Goal: Task Accomplishment & Management: Use online tool/utility

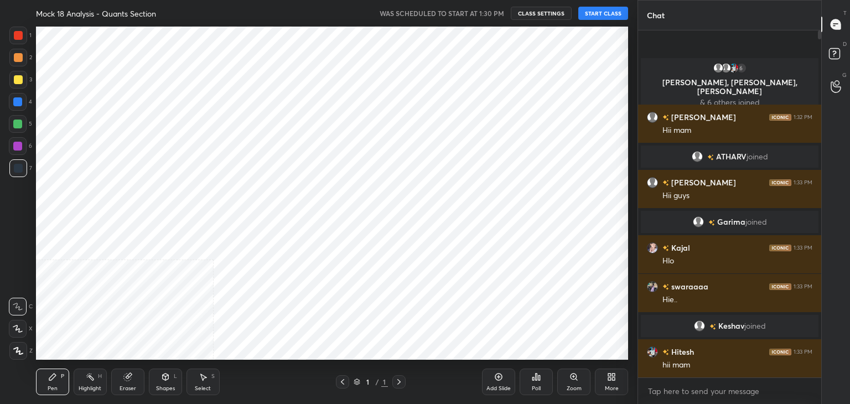
scroll to position [55034, 54774]
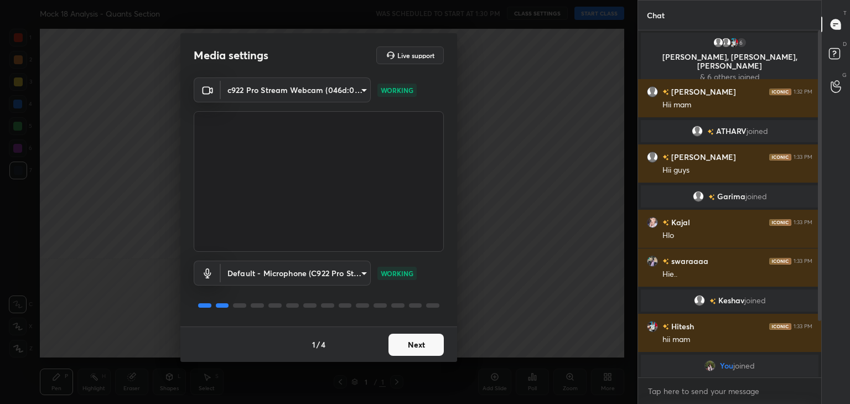
click at [415, 343] on button "Next" at bounding box center [416, 345] width 55 height 22
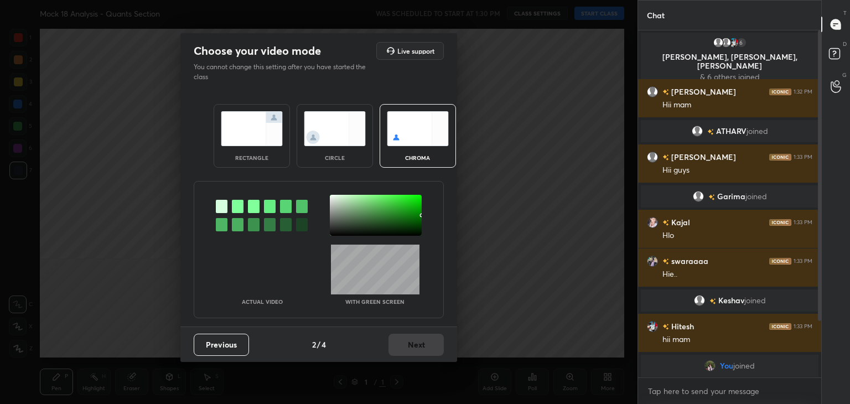
click at [321, 135] on img at bounding box center [335, 128] width 62 height 35
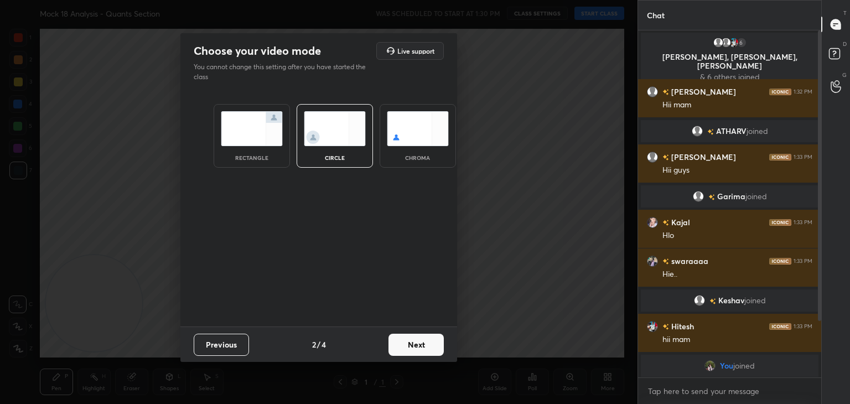
click at [424, 352] on button "Next" at bounding box center [416, 345] width 55 height 22
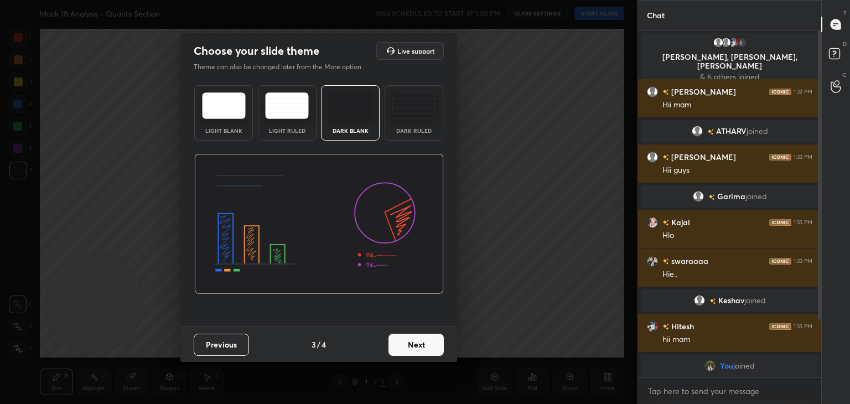
click at [424, 352] on button "Next" at bounding box center [416, 345] width 55 height 22
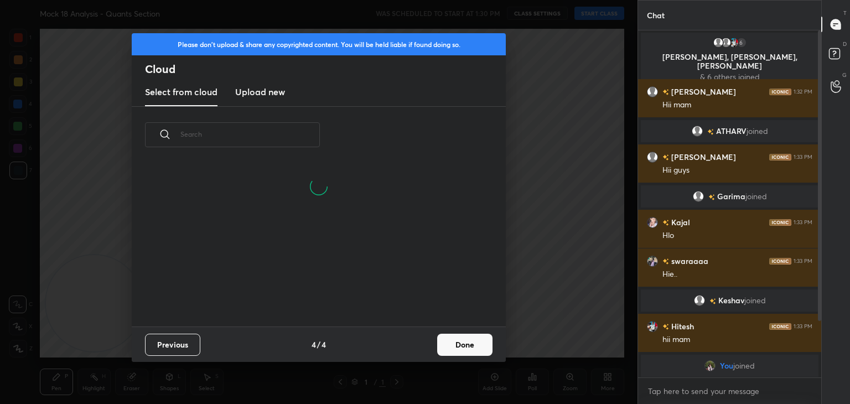
click at [454, 346] on button "Done" at bounding box center [464, 345] width 55 height 22
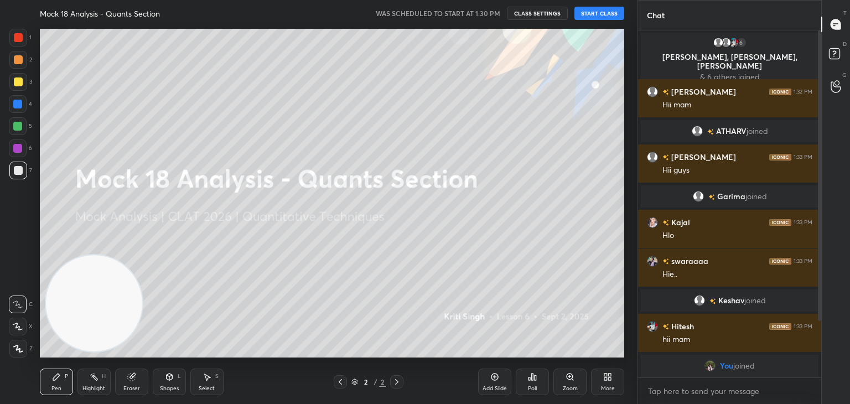
click at [594, 10] on button "START CLASS" at bounding box center [600, 13] width 50 height 13
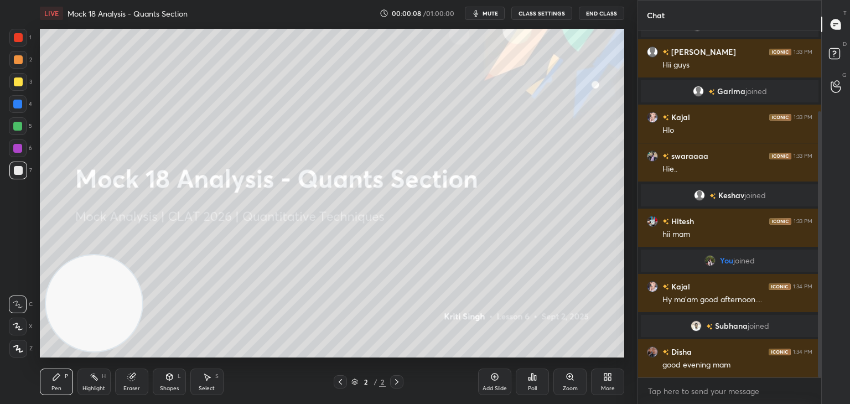
drag, startPoint x: 818, startPoint y: 149, endPoint x: 820, endPoint y: 182, distance: 32.2
click at [820, 182] on div at bounding box center [819, 244] width 3 height 266
click at [613, 381] on div "More" at bounding box center [607, 382] width 33 height 27
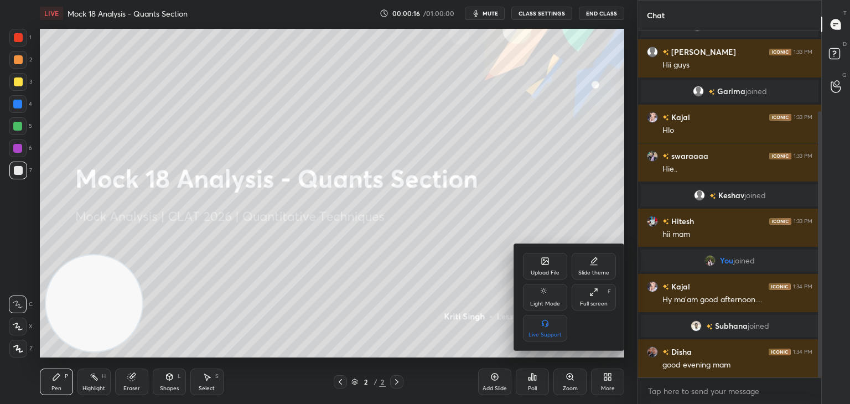
click at [547, 266] on div "Upload File" at bounding box center [545, 266] width 44 height 27
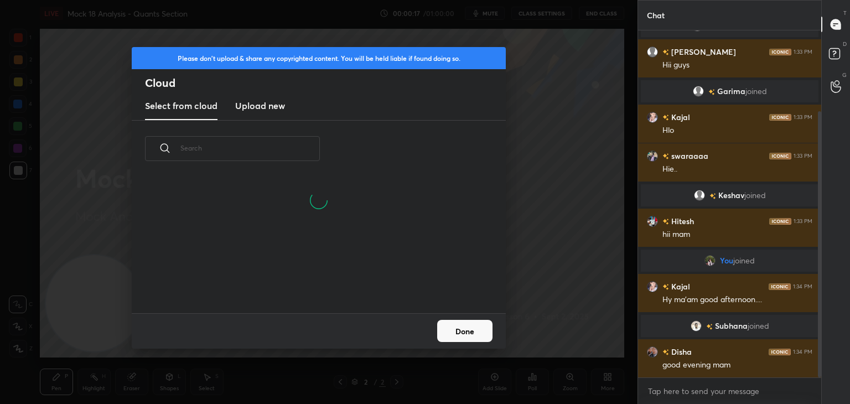
scroll to position [136, 355]
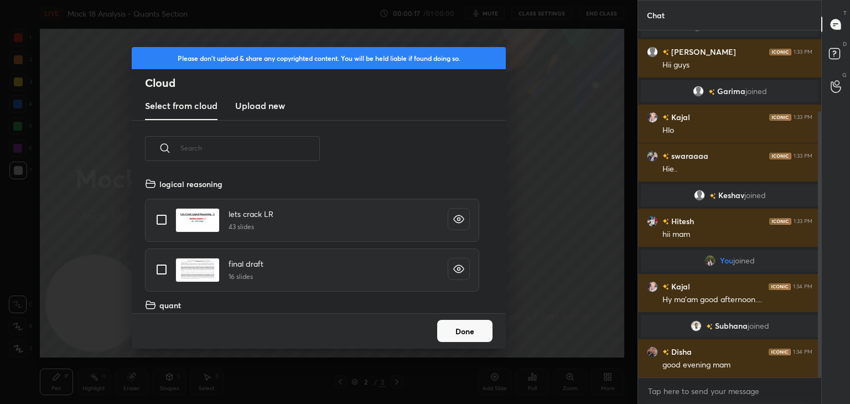
click at [266, 110] on h3 "Upload new" at bounding box center [260, 105] width 50 height 13
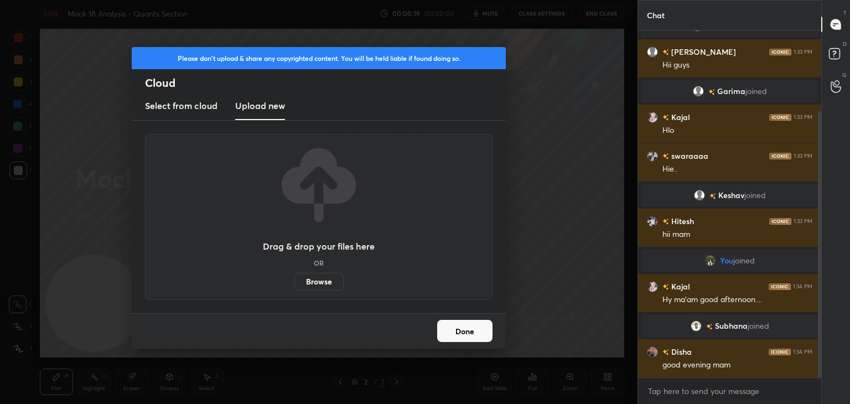
click at [326, 285] on label "Browse" at bounding box center [319, 282] width 49 height 18
click at [295, 285] on input "Browse" at bounding box center [295, 282] width 0 height 18
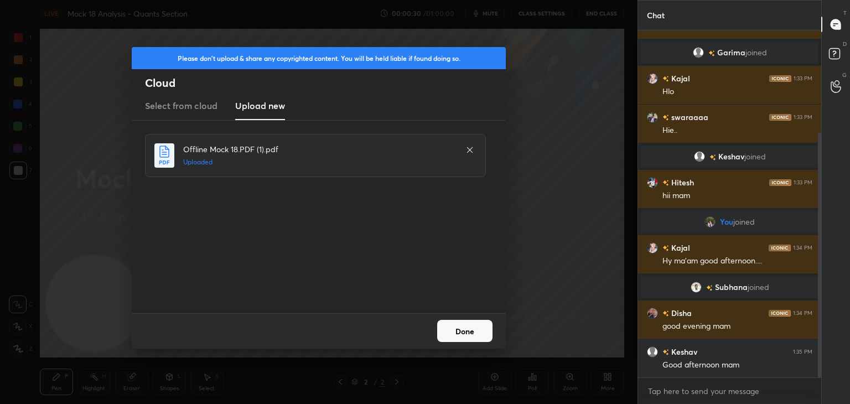
scroll to position [183, 0]
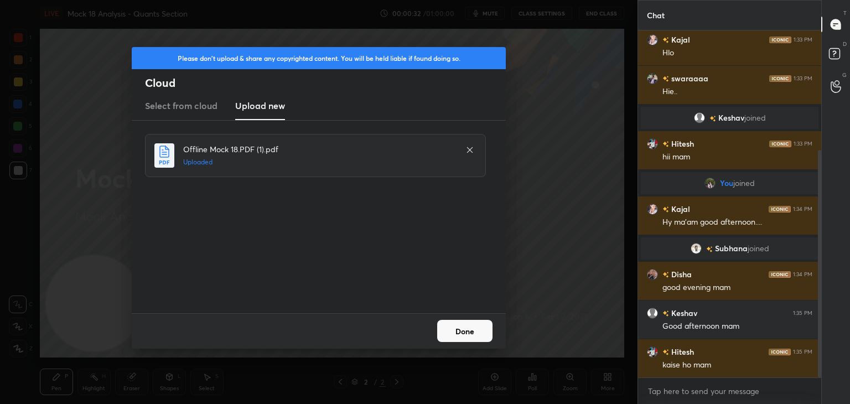
click at [472, 334] on button "Done" at bounding box center [464, 331] width 55 height 22
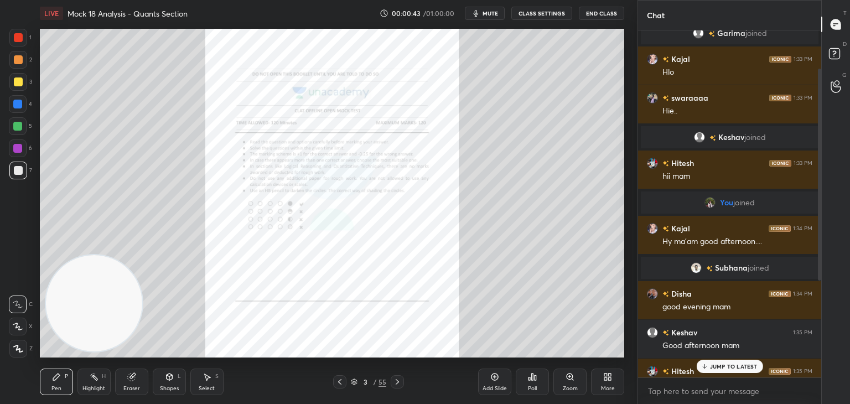
scroll to position [221, 0]
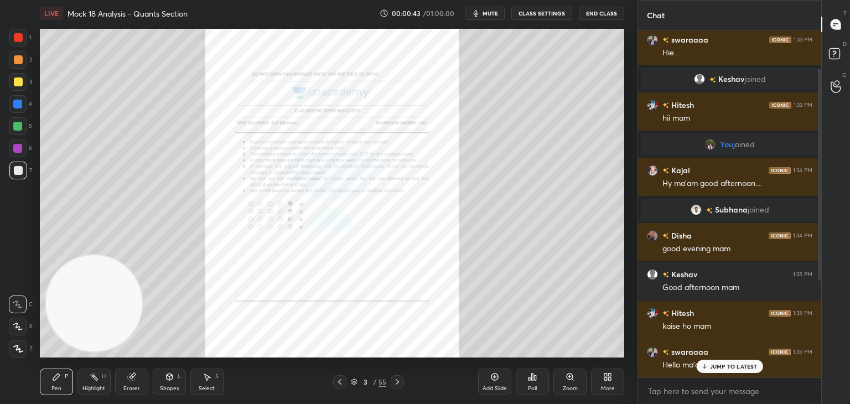
drag, startPoint x: 821, startPoint y: 299, endPoint x: 799, endPoint y: 394, distance: 97.6
click at [799, 394] on div "6 [PERSON_NAME], [PERSON_NAME], [PERSON_NAME] & 6 others joined [PERSON_NAME] 1…" at bounding box center [729, 217] width 183 height 374
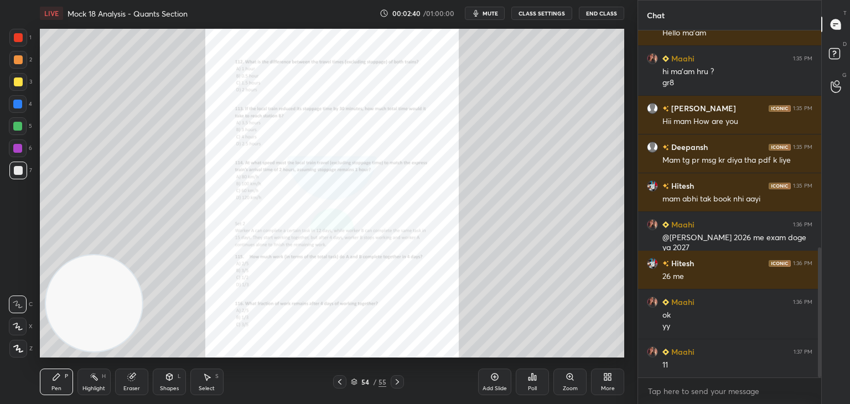
scroll to position [580, 0]
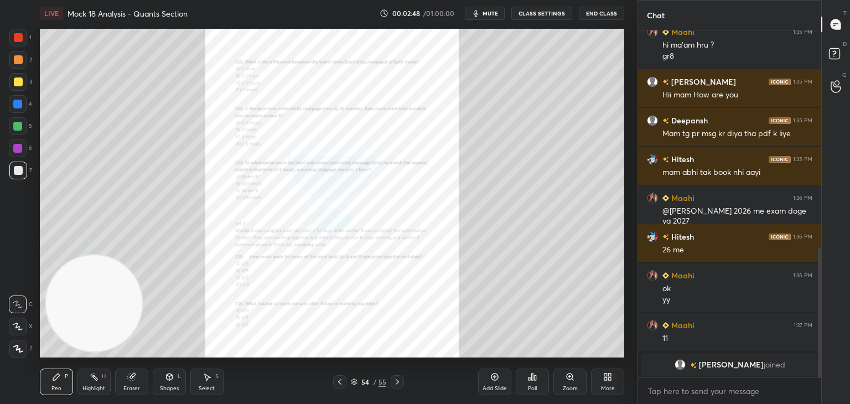
click at [344, 385] on icon at bounding box center [340, 382] width 9 height 9
click at [569, 379] on icon at bounding box center [570, 377] width 6 height 6
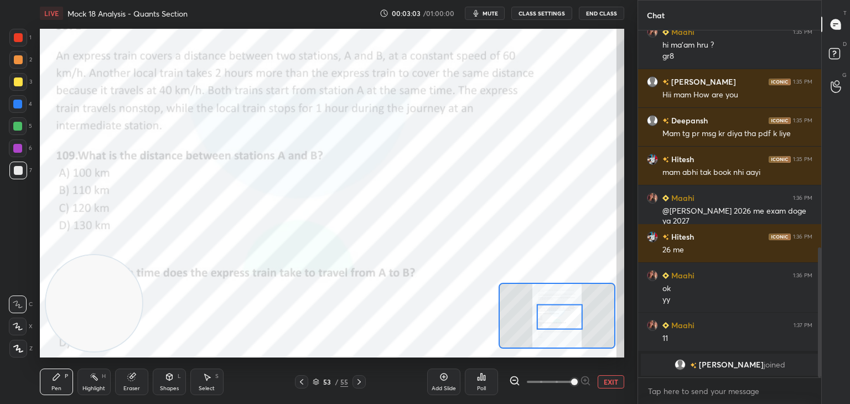
click at [28, 38] on div "1" at bounding box center [20, 38] width 22 height 18
click at [141, 380] on div "Eraser" at bounding box center [131, 382] width 33 height 27
click at [175, 381] on div "Shapes L" at bounding box center [169, 382] width 33 height 27
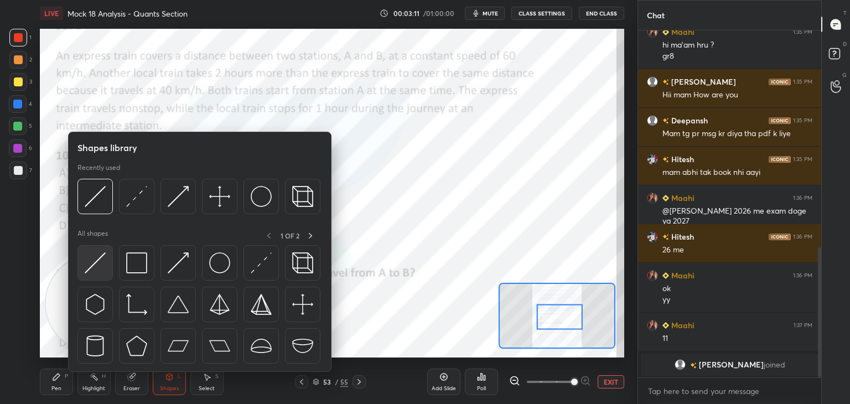
click at [97, 257] on img at bounding box center [95, 262] width 21 height 21
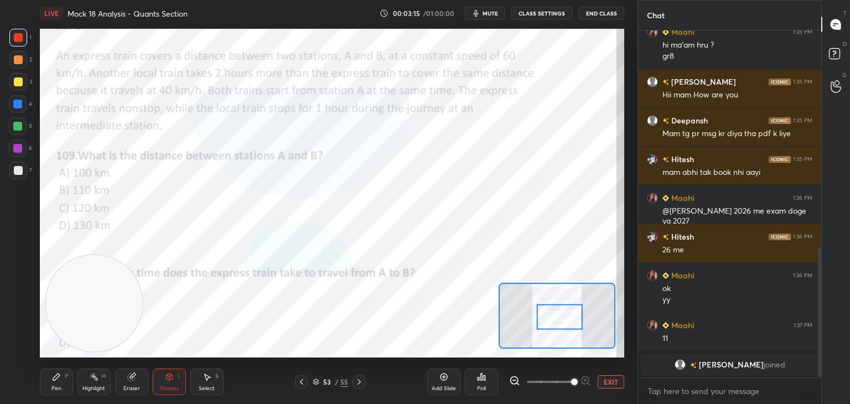
click at [63, 380] on div "Pen P" at bounding box center [56, 382] width 33 height 27
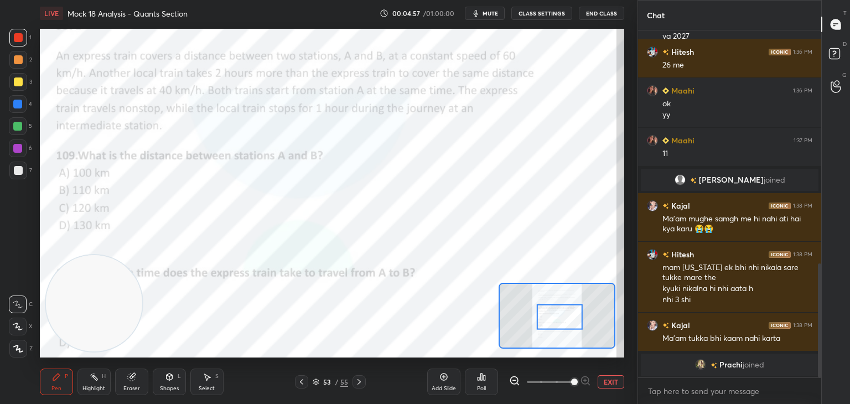
scroll to position [731, 0]
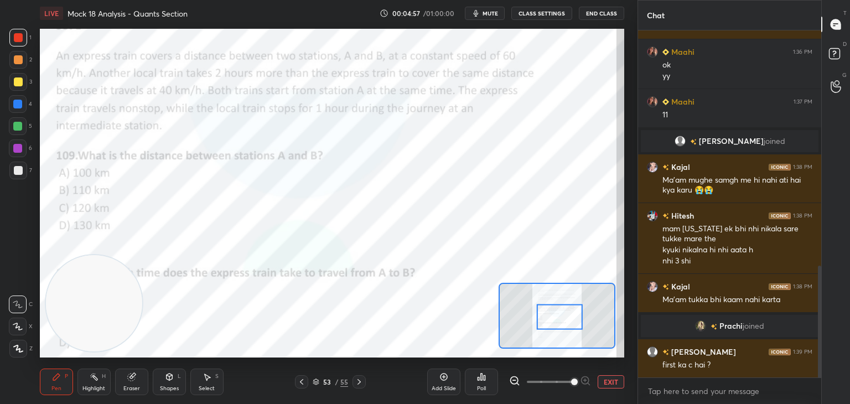
click at [140, 372] on div "Eraser" at bounding box center [131, 382] width 33 height 27
click at [59, 381] on icon at bounding box center [56, 377] width 9 height 9
click at [137, 377] on div "Eraser" at bounding box center [131, 382] width 33 height 27
click at [65, 381] on div "Pen P" at bounding box center [56, 382] width 33 height 27
click at [127, 382] on div "Eraser" at bounding box center [131, 382] width 33 height 27
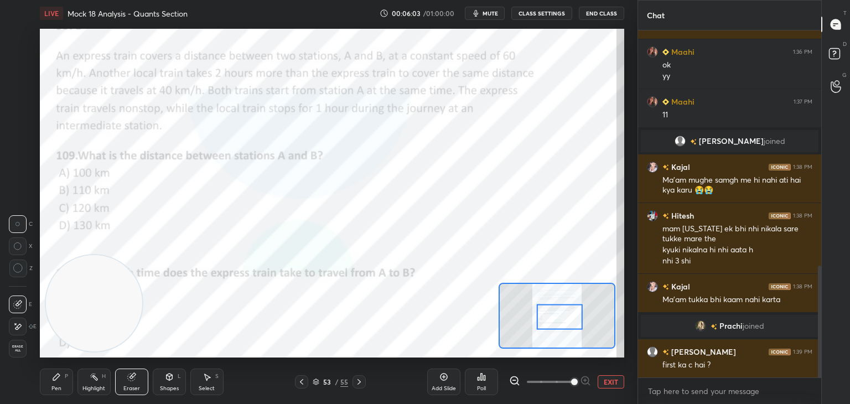
click at [59, 380] on icon at bounding box center [56, 377] width 9 height 9
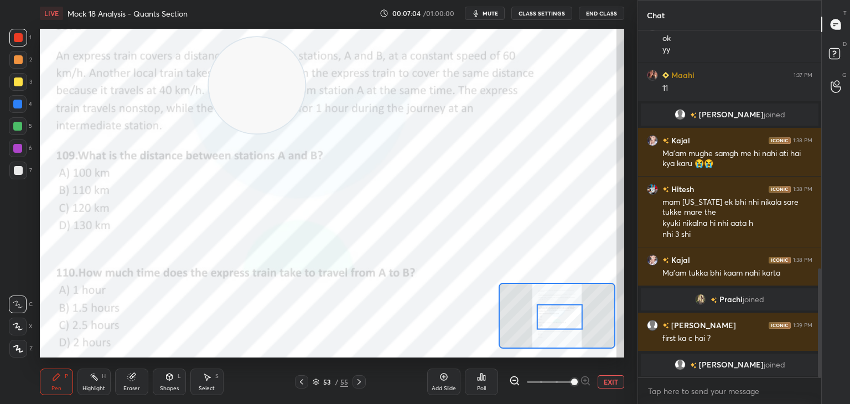
click at [361, 384] on icon at bounding box center [359, 382] width 9 height 9
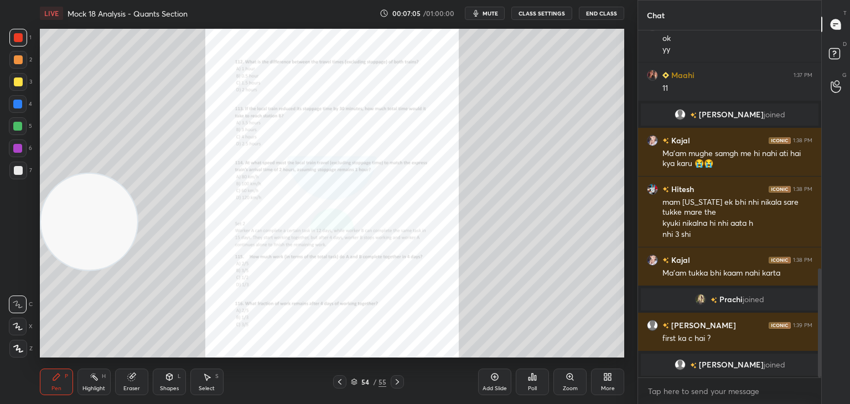
click at [559, 373] on div "Zoom" at bounding box center [570, 382] width 33 height 27
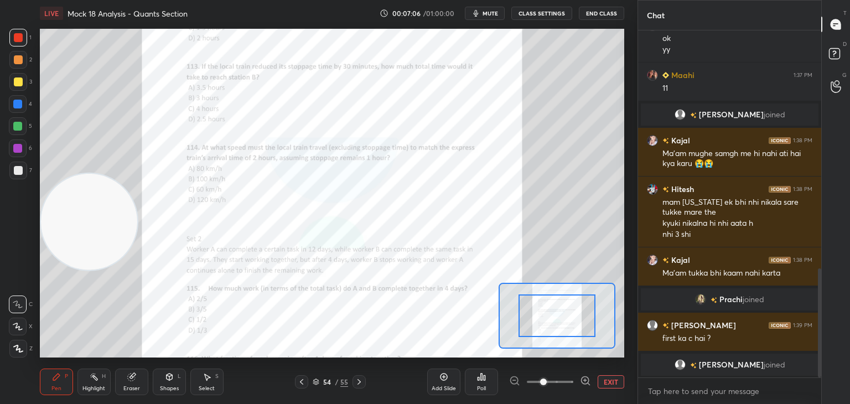
click at [547, 379] on span at bounding box center [543, 382] width 7 height 7
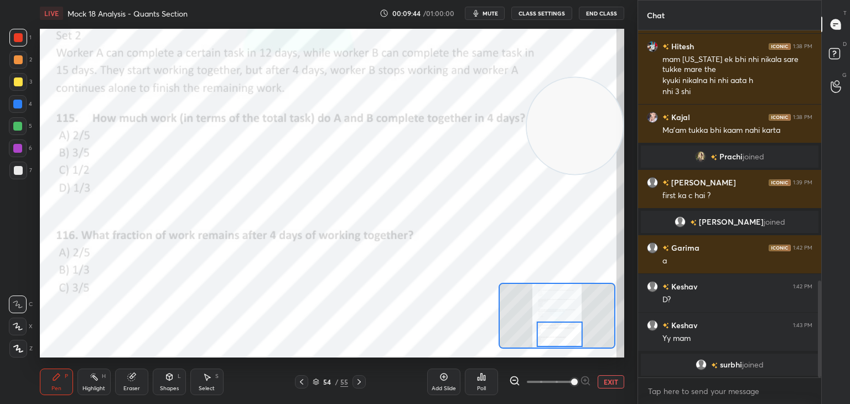
scroll to position [915, 0]
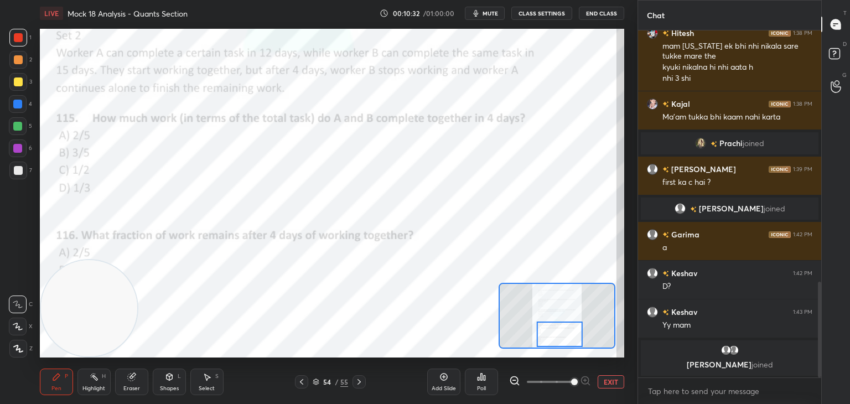
click at [137, 374] on div "Eraser" at bounding box center [131, 382] width 33 height 27
click at [65, 379] on div "P" at bounding box center [66, 377] width 3 height 6
click at [358, 381] on icon at bounding box center [359, 382] width 9 height 9
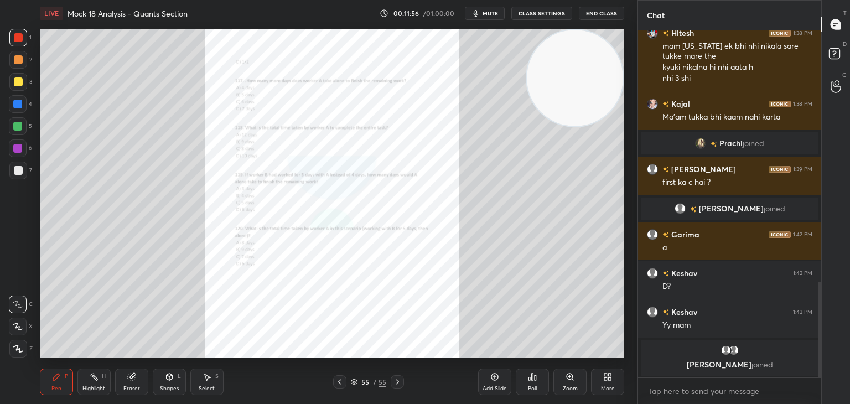
click at [566, 379] on icon at bounding box center [570, 377] width 9 height 9
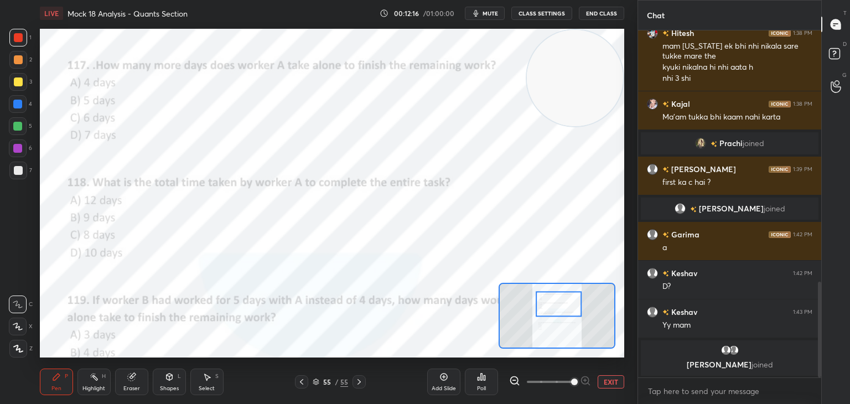
click at [301, 386] on icon at bounding box center [301, 382] width 9 height 9
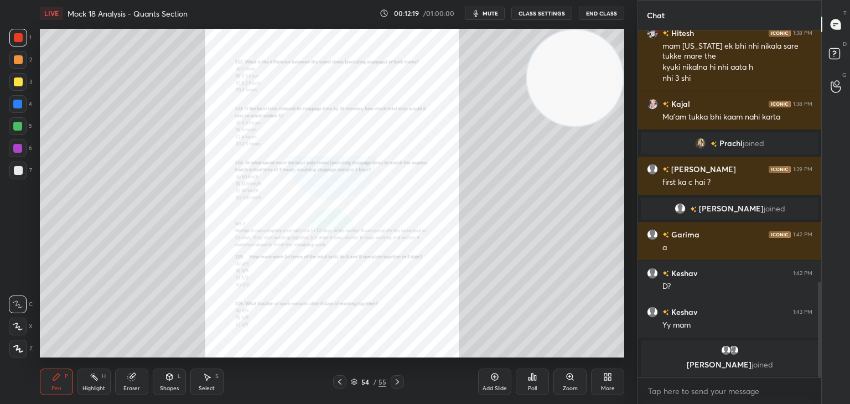
click at [400, 385] on icon at bounding box center [397, 382] width 9 height 9
click at [576, 378] on div "Zoom" at bounding box center [570, 382] width 33 height 27
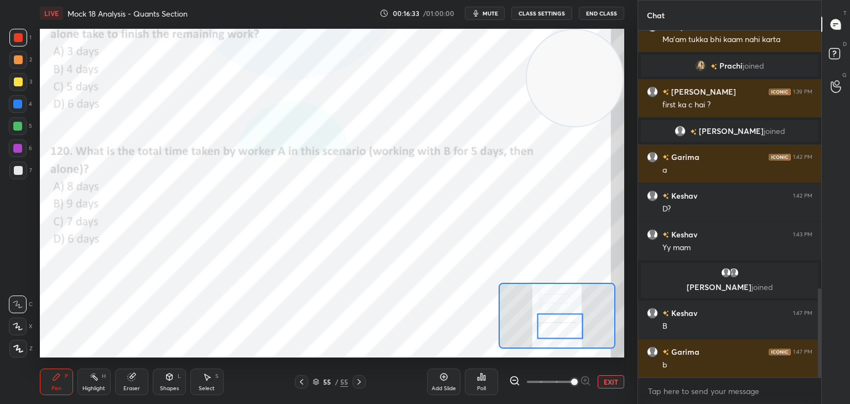
scroll to position [1010, 0]
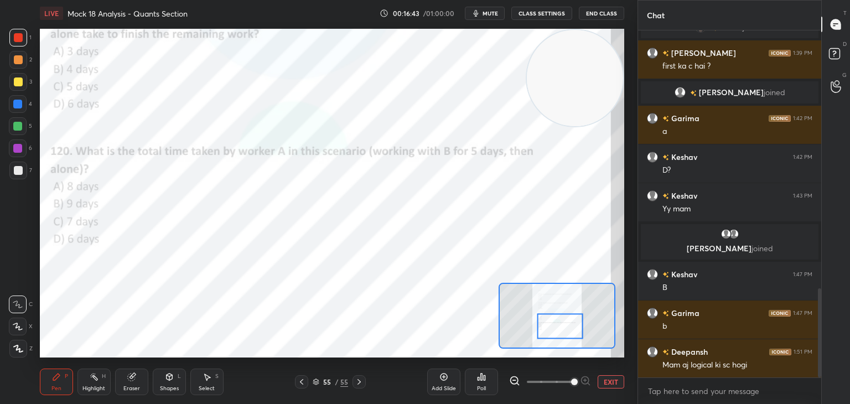
click at [446, 377] on icon at bounding box center [444, 377] width 9 height 9
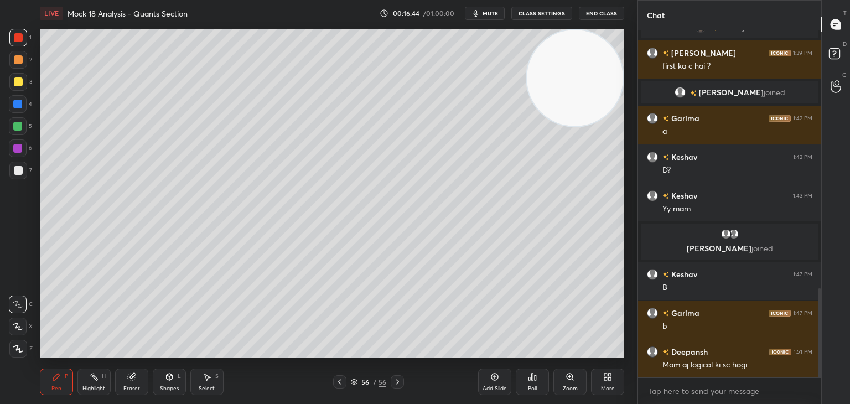
click at [14, 176] on div at bounding box center [18, 171] width 18 height 18
click at [22, 324] on icon at bounding box center [18, 327] width 10 height 8
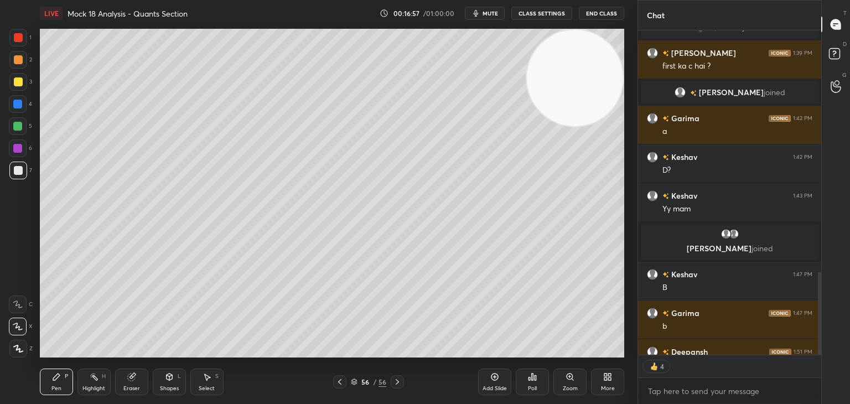
click at [18, 122] on div at bounding box center [17, 126] width 9 height 9
click at [29, 88] on div "3" at bounding box center [20, 82] width 23 height 18
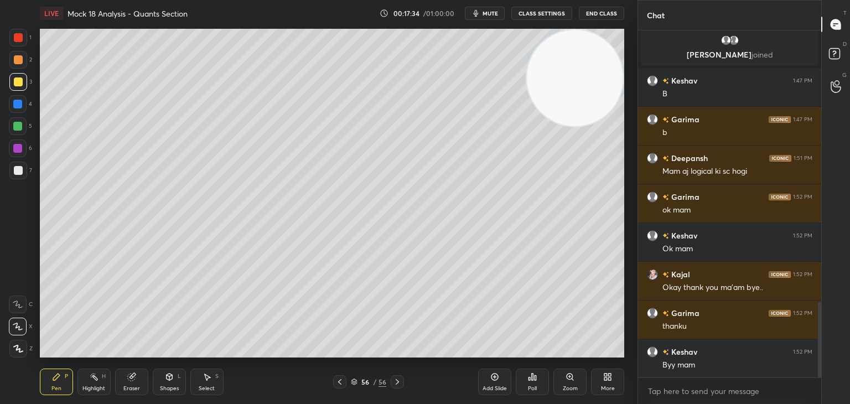
scroll to position [1242, 0]
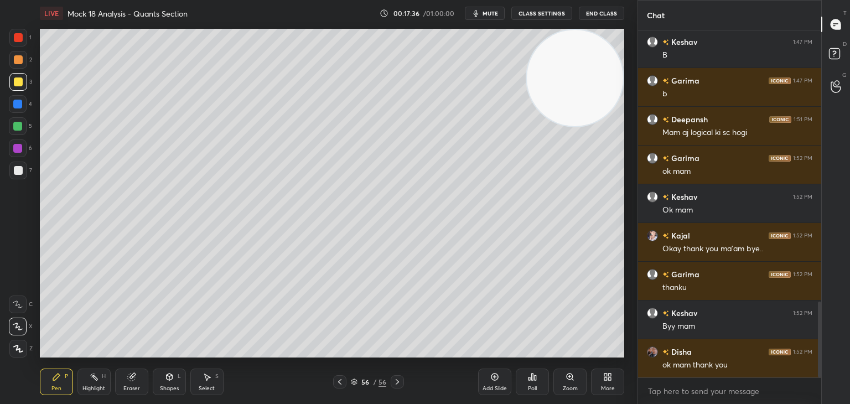
click at [602, 15] on button "End Class" at bounding box center [601, 13] width 45 height 13
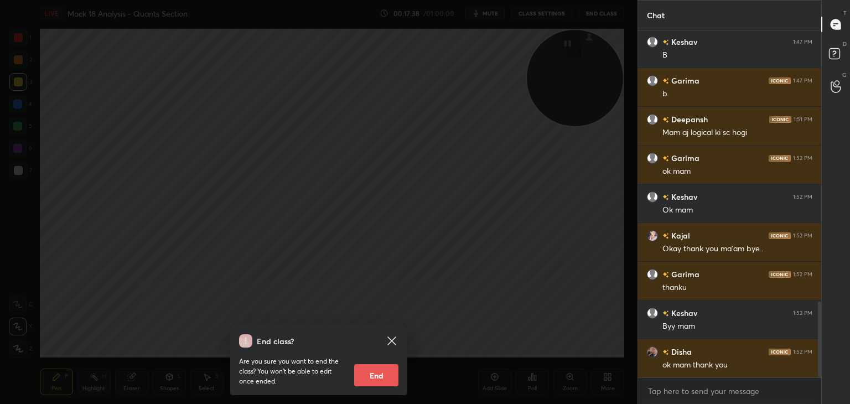
click at [375, 375] on button "End" at bounding box center [376, 375] width 44 height 22
type textarea "x"
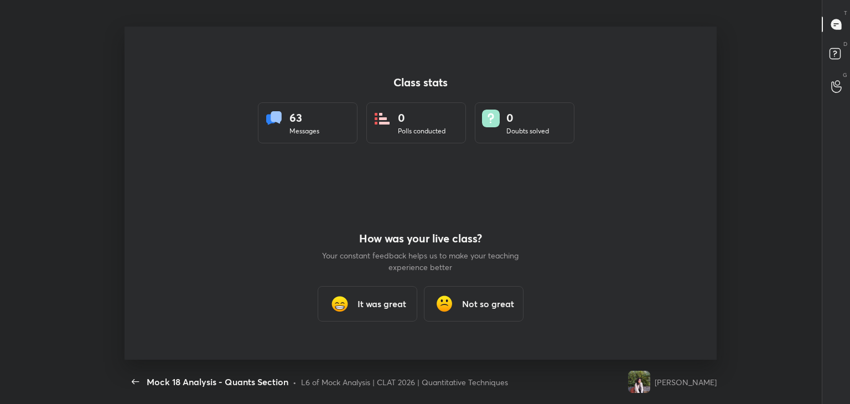
scroll to position [0, 0]
